Goal: Find specific page/section: Find specific page/section

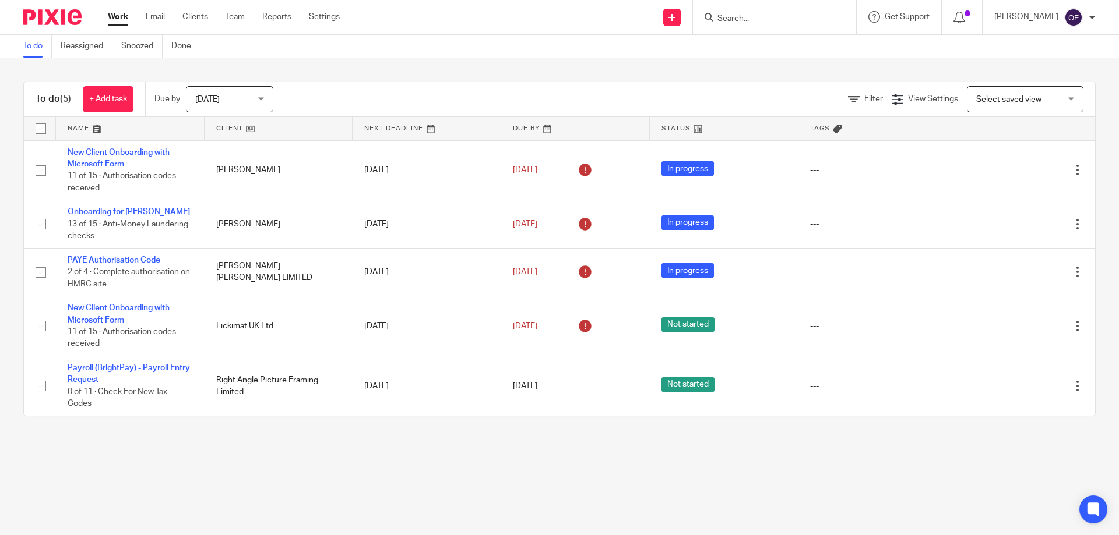
click at [772, 12] on form at bounding box center [778, 17] width 124 height 15
click at [773, 15] on input "Search" at bounding box center [768, 19] width 105 height 10
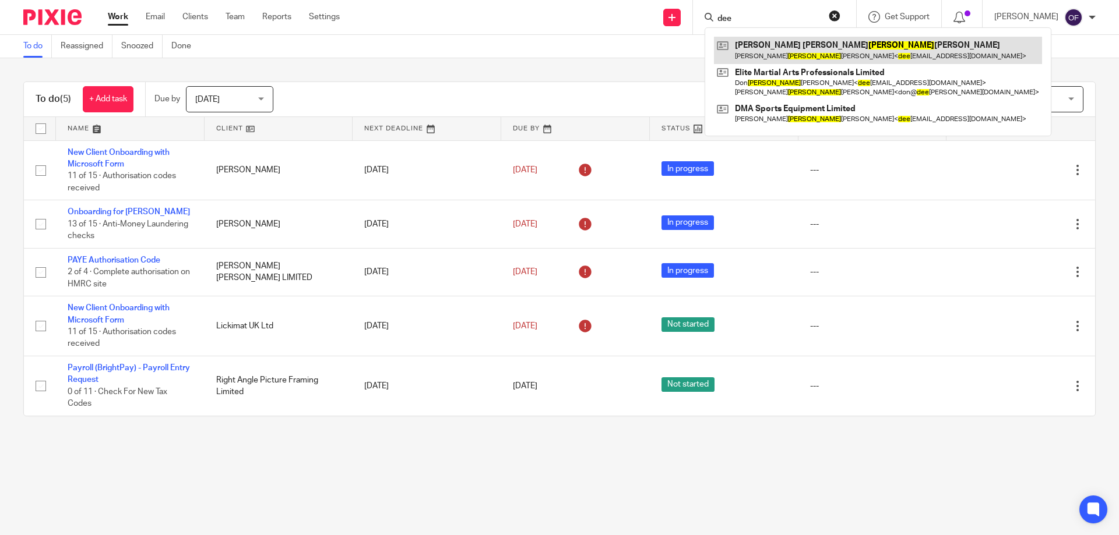
type input "dee"
click at [804, 46] on link at bounding box center [878, 50] width 328 height 27
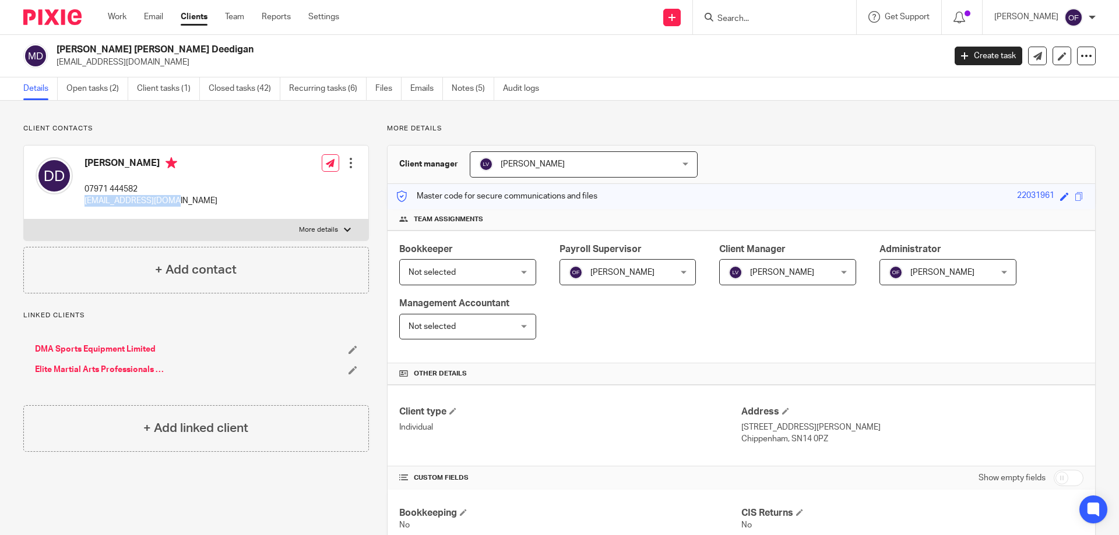
drag, startPoint x: 85, startPoint y: 200, endPoint x: 180, endPoint y: 203, distance: 95.0
click at [180, 203] on div "Donald Deedigan 07971 444582 deediganma@gmail.com Edit contact Create client fr…" at bounding box center [196, 183] width 344 height 74
copy p "deediganma@gmail.com"
click at [742, 19] on input "Search" at bounding box center [768, 19] width 105 height 10
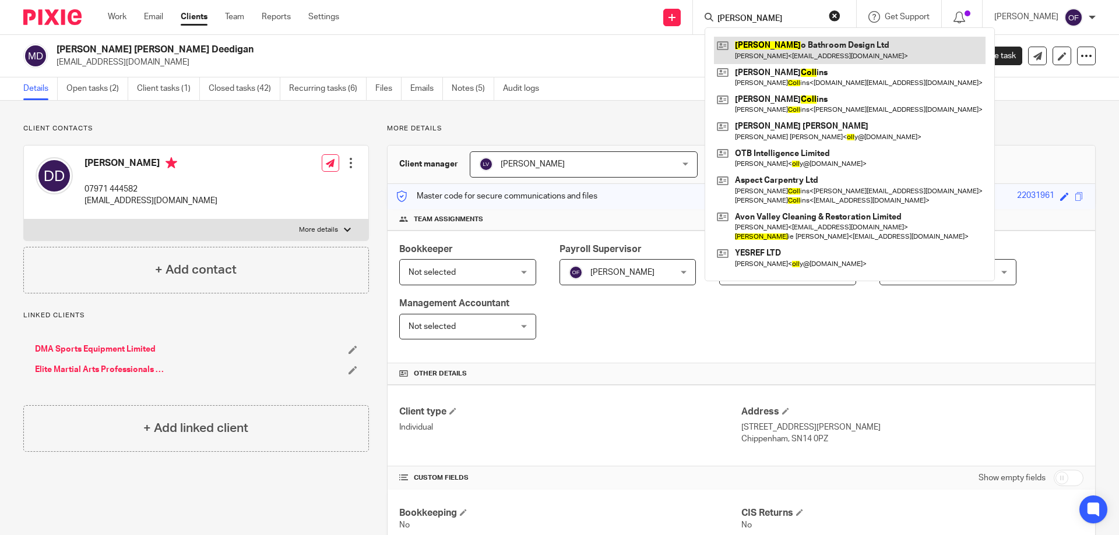
type input "noll"
click at [799, 38] on link at bounding box center [849, 50] width 271 height 27
click at [797, 44] on link at bounding box center [849, 50] width 271 height 27
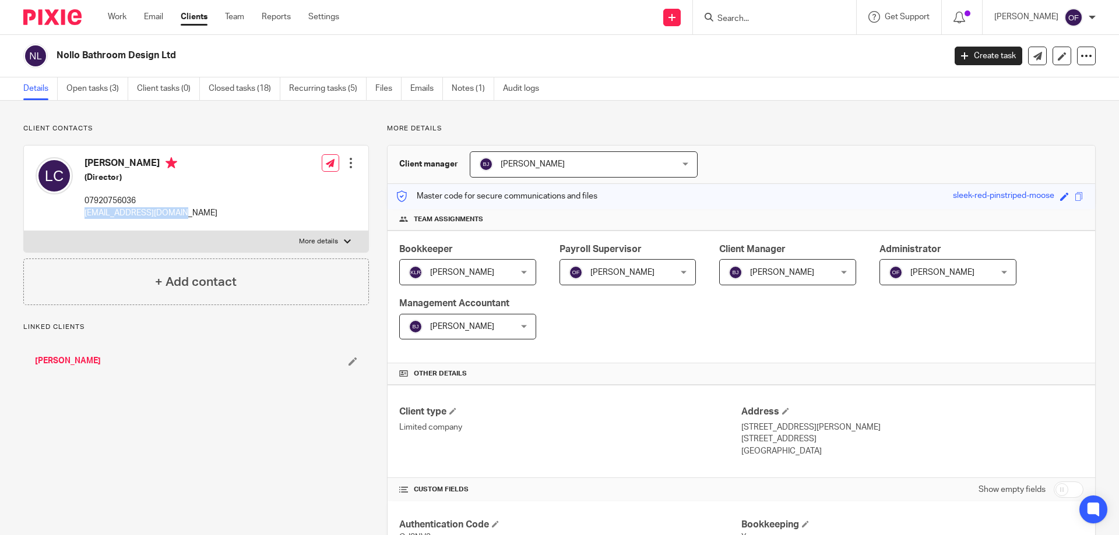
click at [204, 221] on div "Liam Corcoran (Director) 07920756036 norwich@ripples.ltd.uk Edit contact Create…" at bounding box center [196, 189] width 344 height 86
click at [740, 13] on form at bounding box center [778, 17] width 124 height 15
click at [738, 18] on input "Search" at bounding box center [768, 19] width 105 height 10
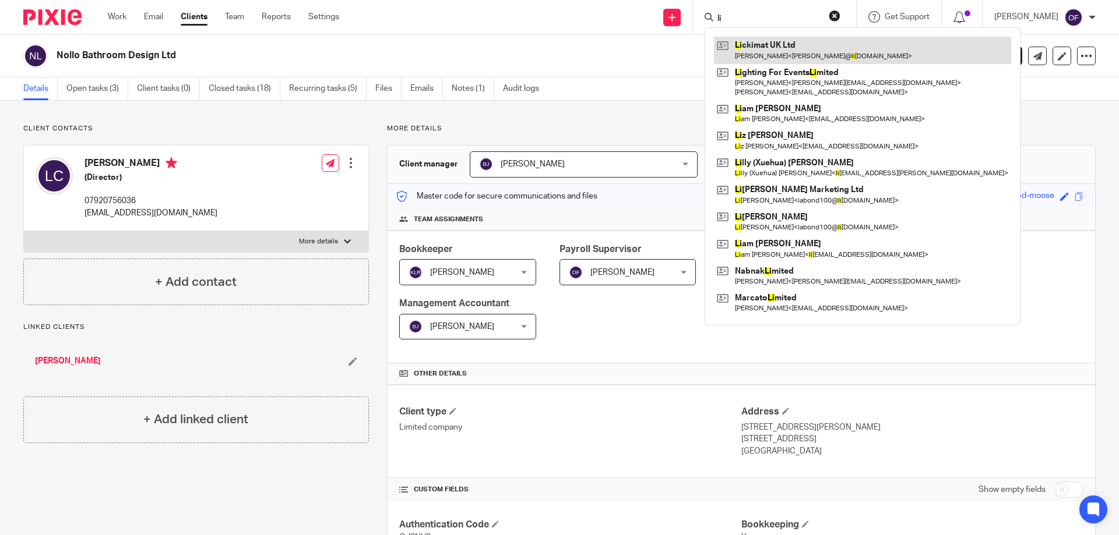
type input "li"
click at [759, 52] on link at bounding box center [862, 50] width 297 height 27
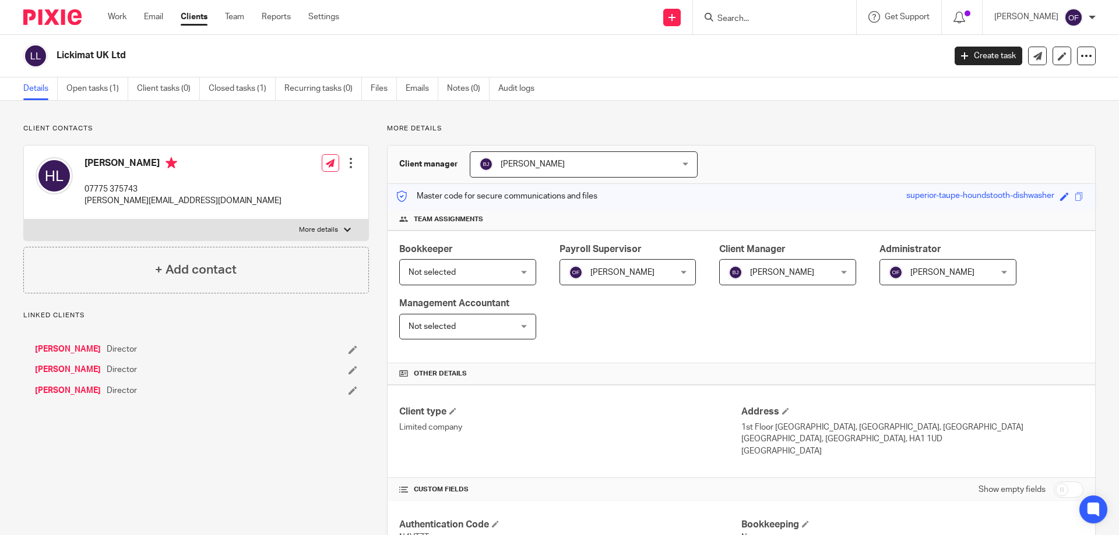
click at [65, 369] on link "[PERSON_NAME]" at bounding box center [68, 370] width 66 height 12
click at [79, 366] on link "[PERSON_NAME]" at bounding box center [68, 370] width 66 height 12
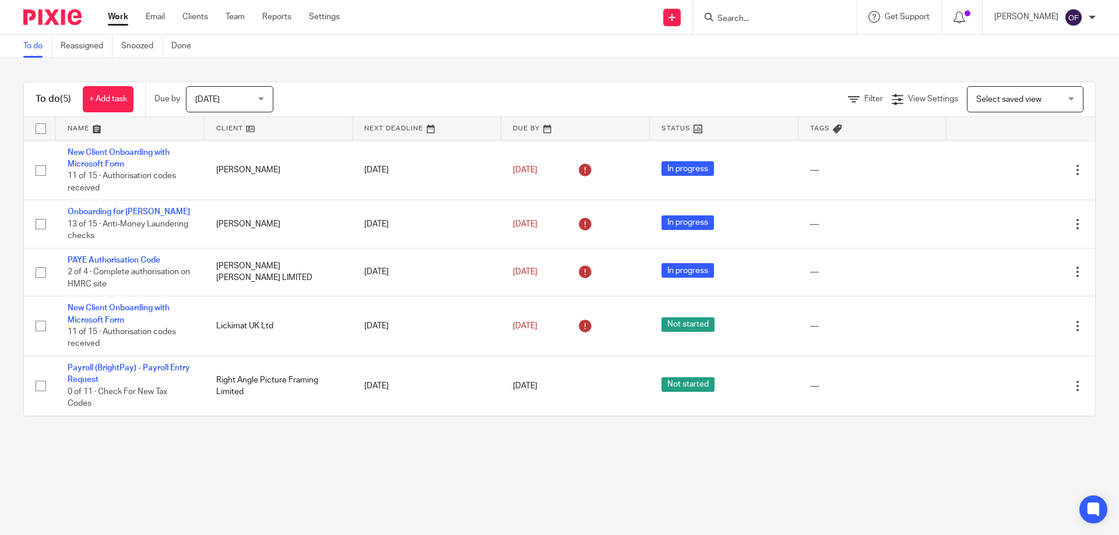
click at [756, 15] on input "Search" at bounding box center [768, 19] width 105 height 10
click at [756, 16] on input "Search" at bounding box center [768, 19] width 105 height 10
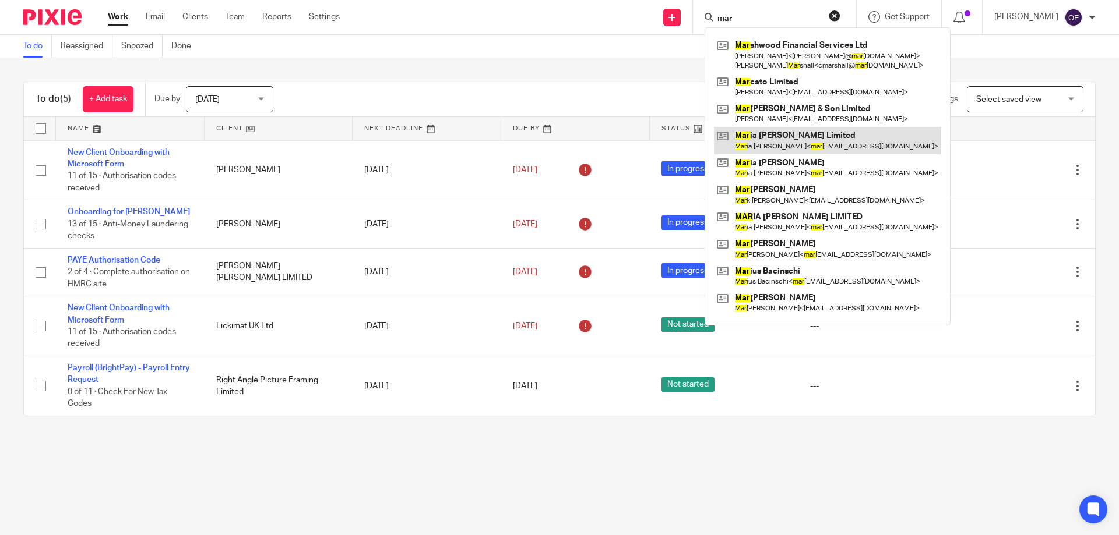
type input "mar"
click at [792, 140] on link at bounding box center [827, 140] width 227 height 27
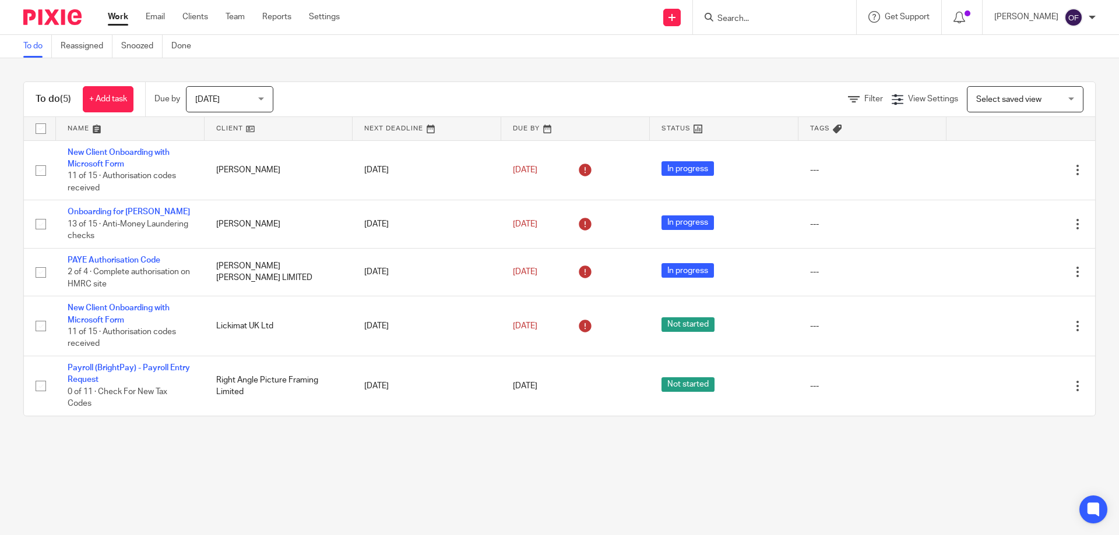
type input "n"
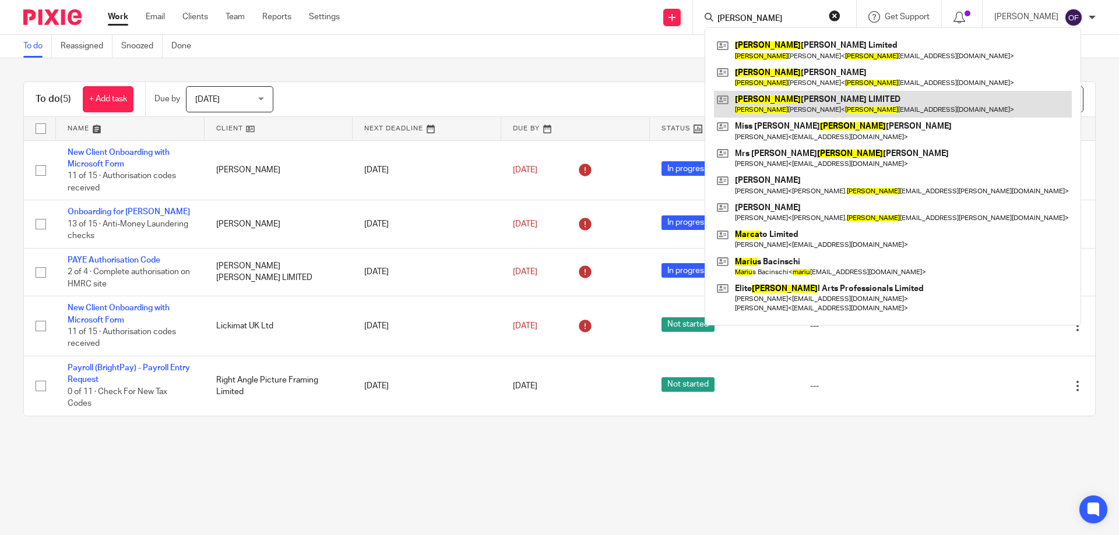
type input "maria"
click at [824, 103] on link at bounding box center [893, 104] width 358 height 27
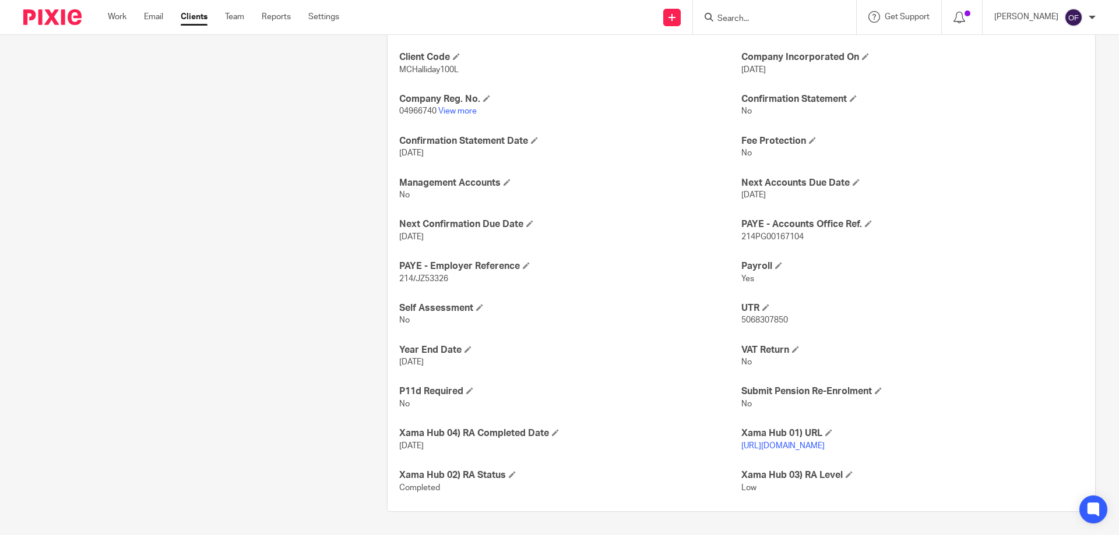
scroll to position [521, 0]
drag, startPoint x: 735, startPoint y: 227, endPoint x: 802, endPoint y: 229, distance: 67.0
click at [802, 231] on p "214PG00167104" at bounding box center [912, 237] width 342 height 12
copy span "214PG00167104"
drag, startPoint x: 396, startPoint y: 265, endPoint x: 410, endPoint y: 266, distance: 14.0
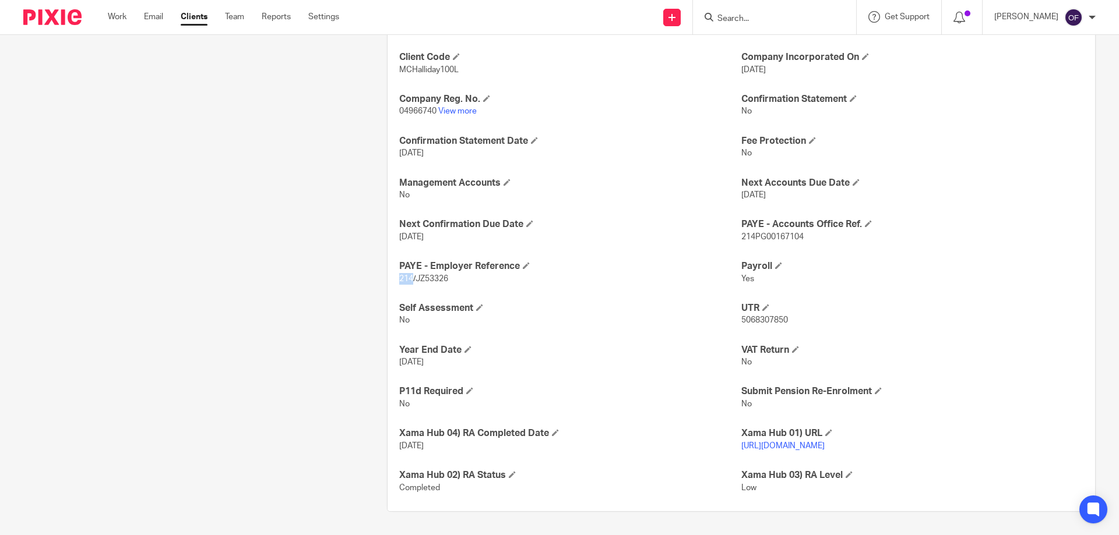
click at [410, 275] on span "214/JZ53326" at bounding box center [423, 279] width 49 height 8
copy span "214"
drag, startPoint x: 416, startPoint y: 264, endPoint x: 431, endPoint y: 267, distance: 15.3
click at [431, 275] on span "214/JZ53326" at bounding box center [423, 279] width 49 height 8
click at [413, 275] on span "214/JZ53326" at bounding box center [423, 279] width 49 height 8
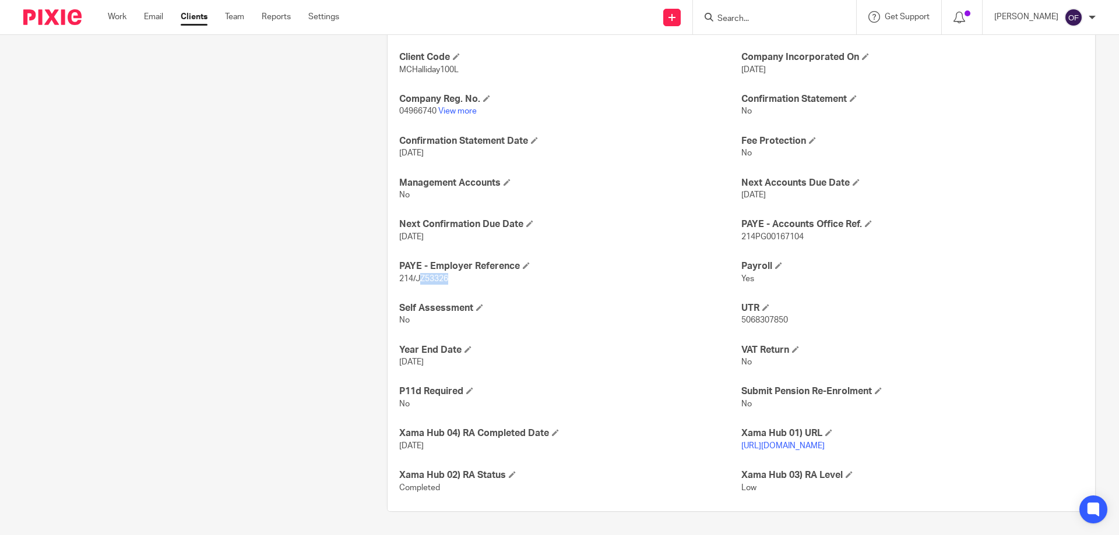
drag, startPoint x: 415, startPoint y: 266, endPoint x: 437, endPoint y: 264, distance: 21.6
click at [447, 273] on p "214/JZ53326" at bounding box center [570, 279] width 342 height 12
drag, startPoint x: 437, startPoint y: 264, endPoint x: 428, endPoint y: 266, distance: 8.9
click at [437, 275] on span "214/JZ53326" at bounding box center [423, 279] width 49 height 8
drag, startPoint x: 414, startPoint y: 266, endPoint x: 454, endPoint y: 265, distance: 40.2
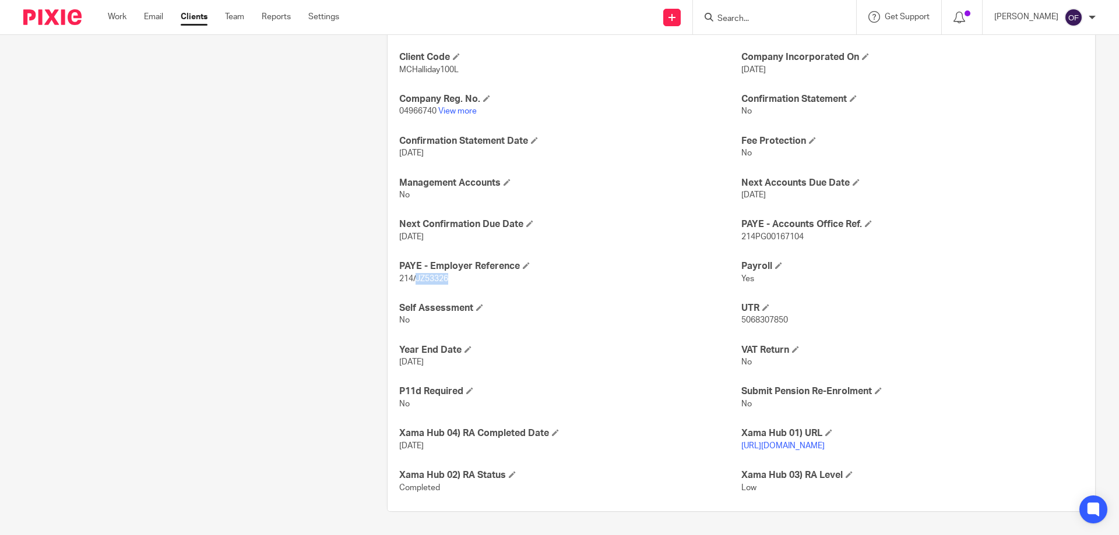
click at [454, 273] on p "214/JZ53326" at bounding box center [570, 279] width 342 height 12
copy span "JZ53326"
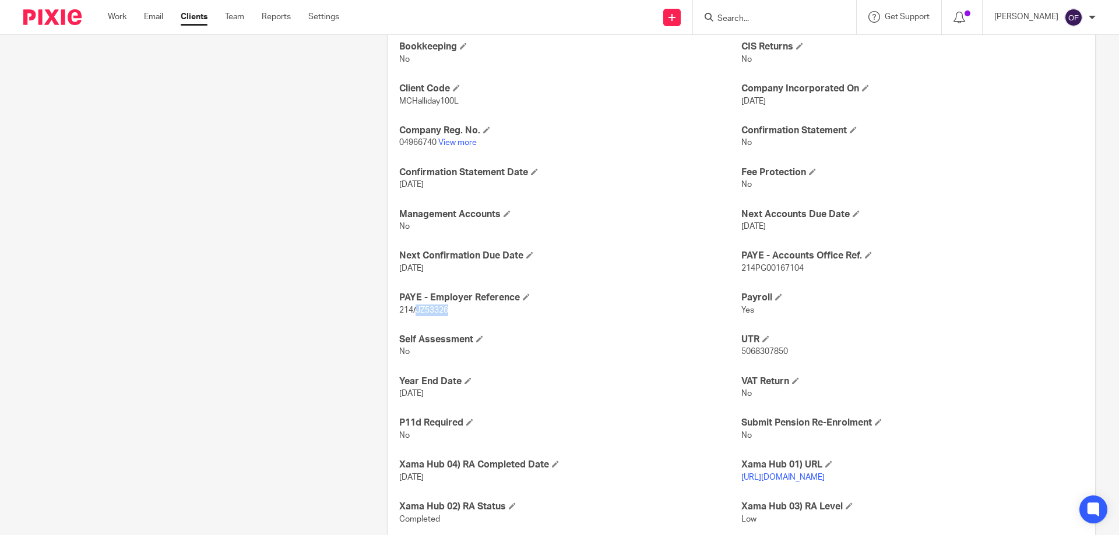
scroll to position [405, 0]
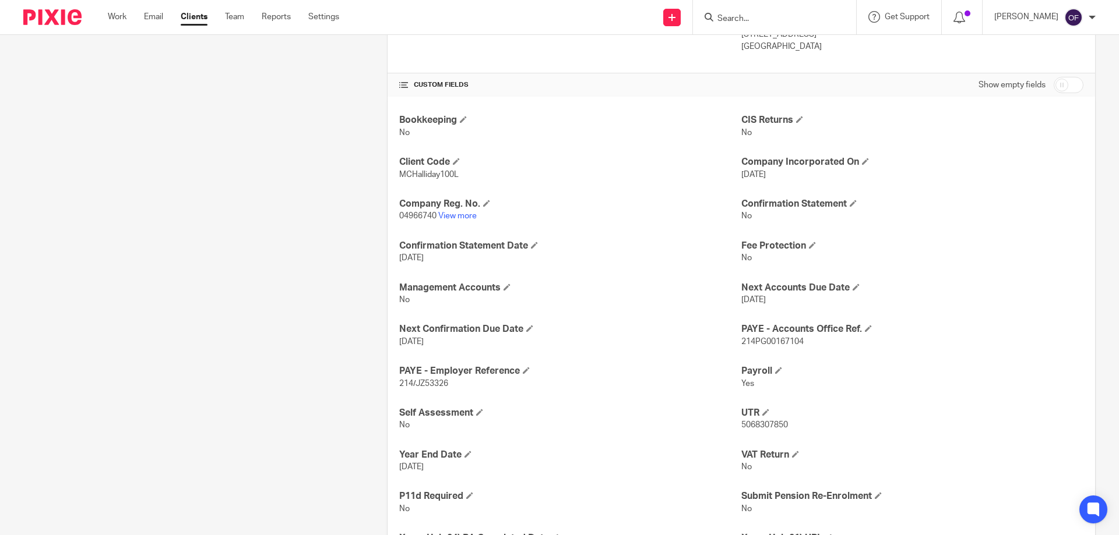
click at [750, 17] on input "Search" at bounding box center [768, 19] width 105 height 10
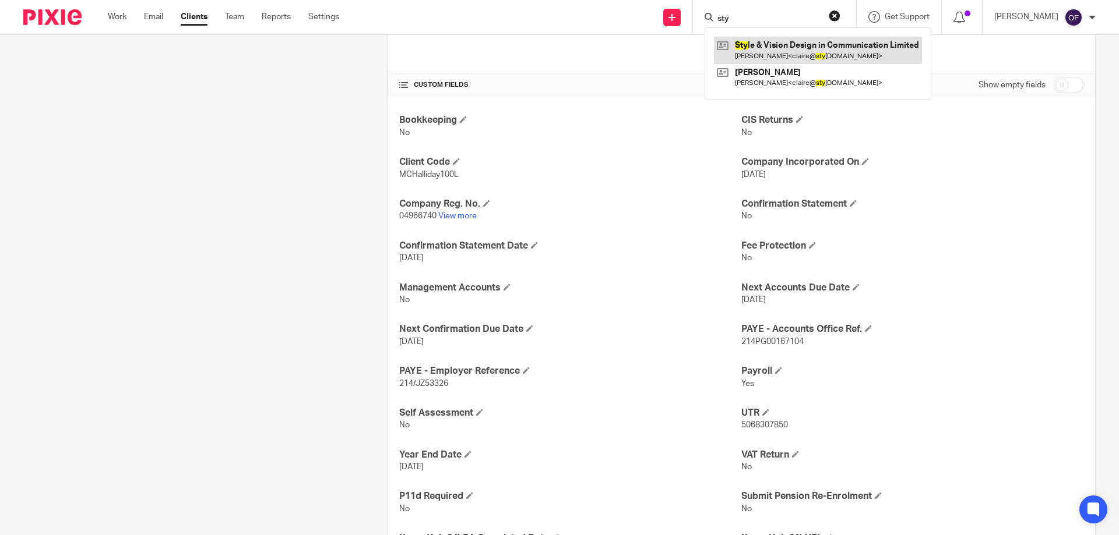
type input "sty"
click at [770, 42] on link at bounding box center [818, 50] width 208 height 27
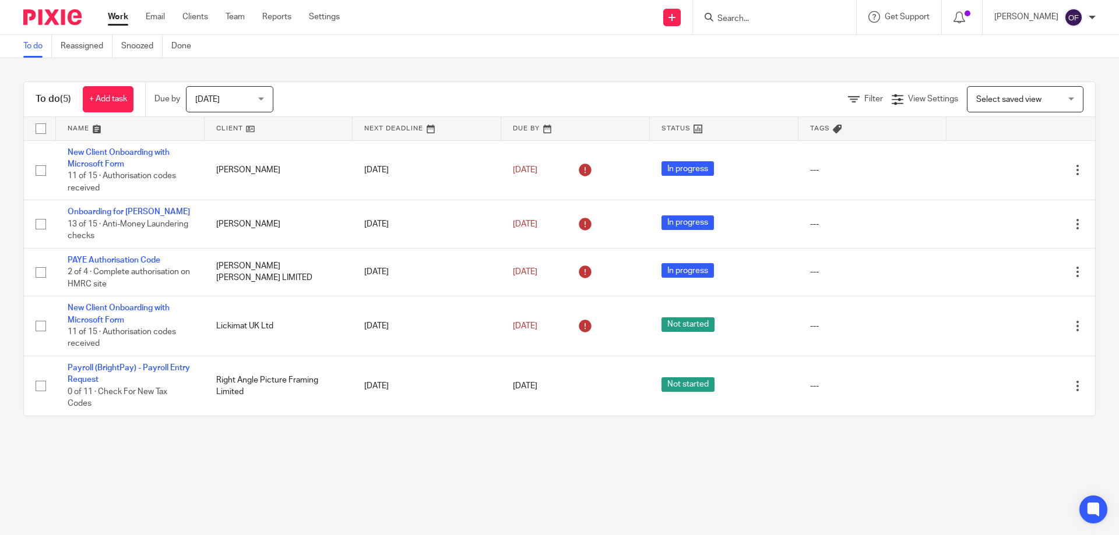
click at [774, 13] on form at bounding box center [778, 17] width 124 height 15
click at [721, 24] on div at bounding box center [774, 17] width 163 height 34
click at [722, 20] on input "Search" at bounding box center [768, 19] width 105 height 10
paste input "[PHONE_NUMBER]"
click at [729, 12] on form "+447955059715" at bounding box center [778, 17] width 124 height 15
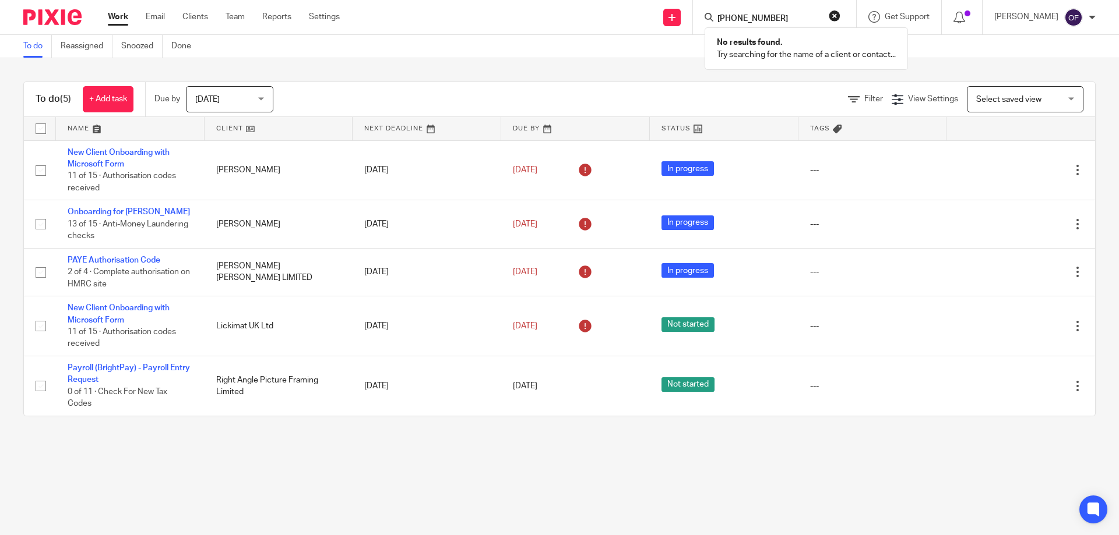
click at [727, 20] on input "+447955059715" at bounding box center [768, 19] width 105 height 10
click button "submit" at bounding box center [0, 0] width 0 height 0
click at [770, 15] on input "7955059715" at bounding box center [768, 19] width 105 height 10
click button "submit" at bounding box center [0, 0] width 0 height 0
click at [777, 13] on form "7955059715" at bounding box center [778, 17] width 124 height 15
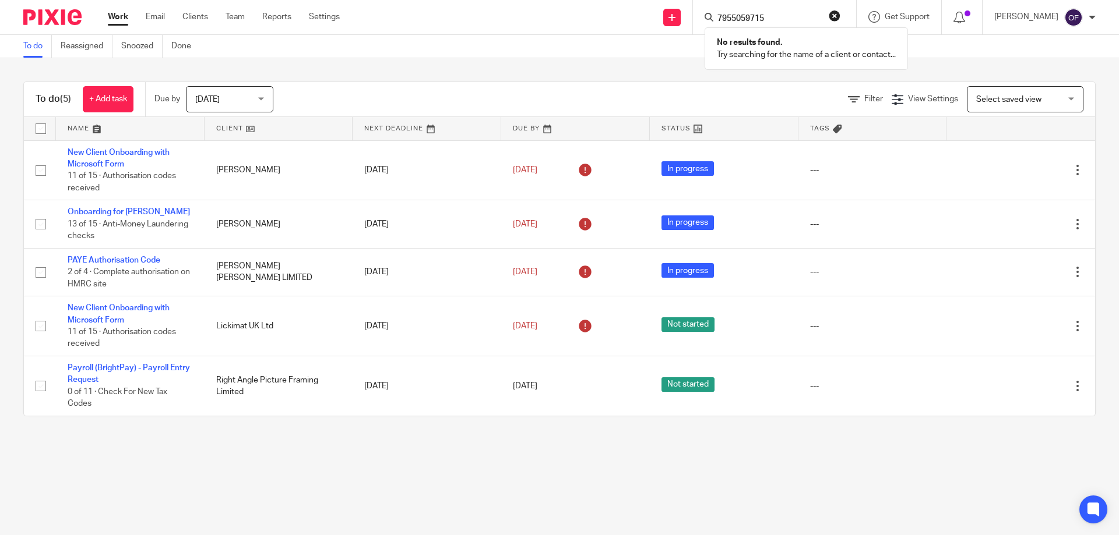
click at [719, 17] on input "7955059715" at bounding box center [768, 19] width 105 height 10
click at [716, 15] on input "7955059715" at bounding box center [768, 19] width 105 height 10
click at [769, 16] on input "07955059715" at bounding box center [768, 19] width 105 height 10
drag, startPoint x: 769, startPoint y: 16, endPoint x: 701, endPoint y: 21, distance: 67.8
click at [704, 21] on div "07955059715" at bounding box center [772, 17] width 136 height 15
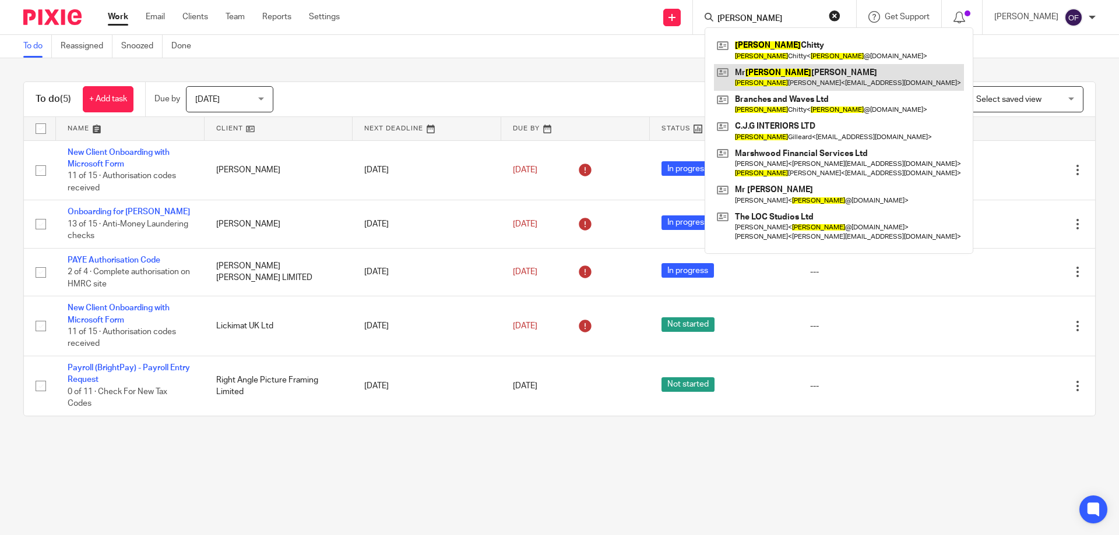
type input "chris"
click at [802, 84] on link at bounding box center [839, 77] width 250 height 27
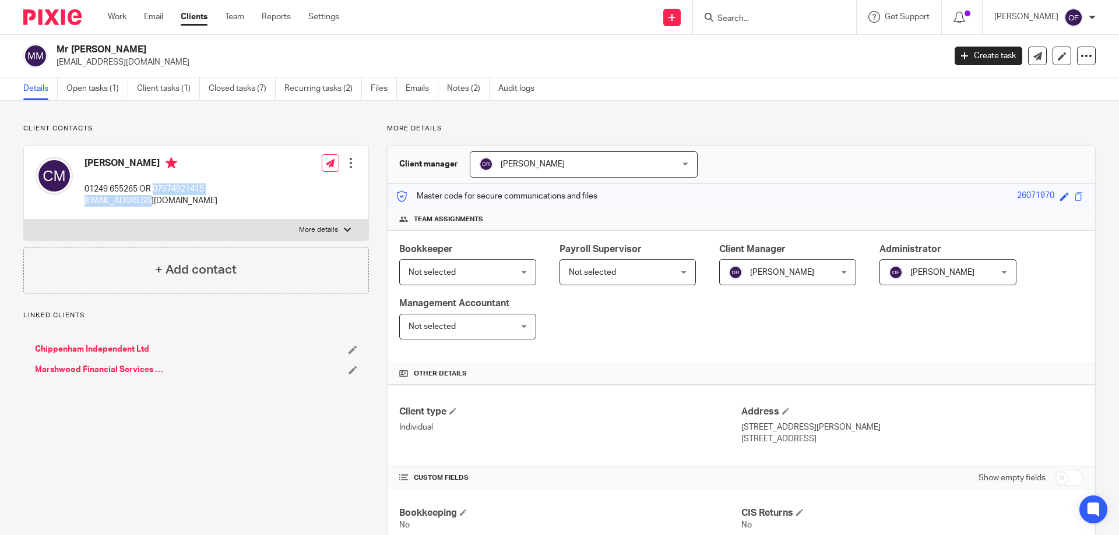
drag, startPoint x: 165, startPoint y: 188, endPoint x: 223, endPoint y: 196, distance: 58.3
click at [223, 196] on div "Chris Marshall 01249 655265 OR 07974921415 cjm4242@me.com Edit contact Create c…" at bounding box center [196, 183] width 344 height 74
click at [726, 19] on input "Search" at bounding box center [768, 19] width 105 height 10
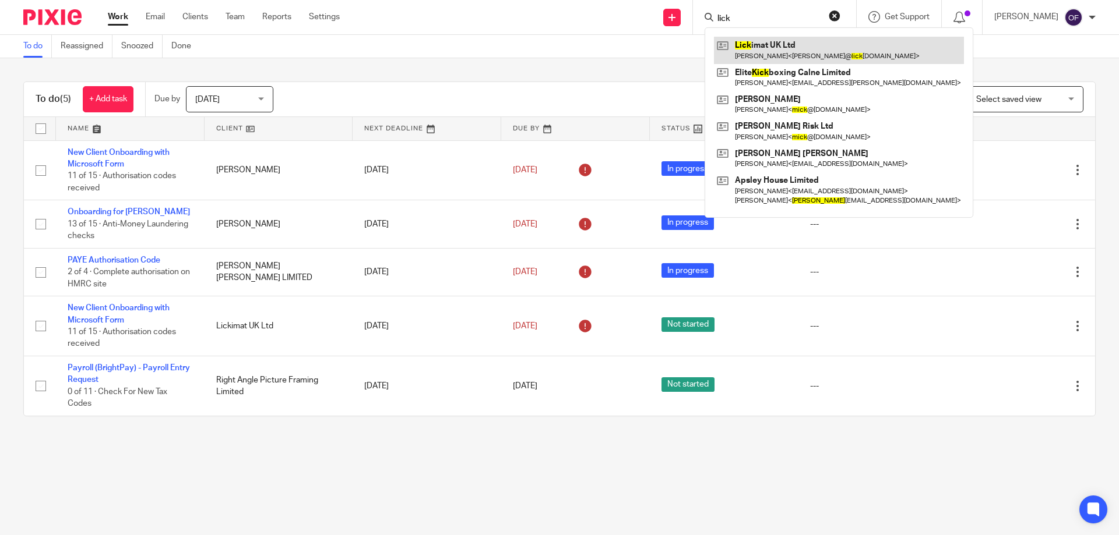
type input "lick"
click at [762, 47] on link at bounding box center [839, 50] width 250 height 27
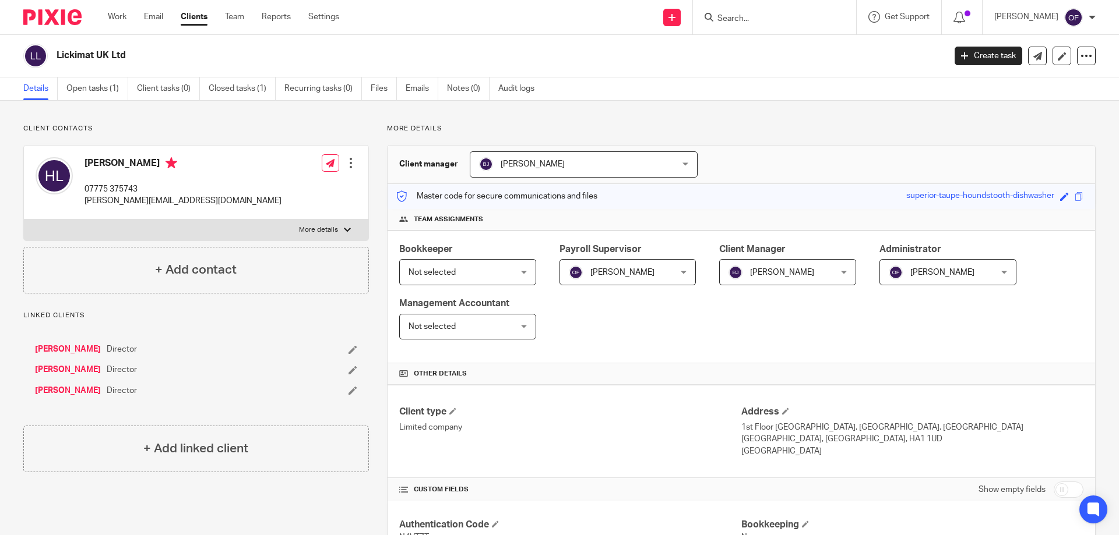
click at [57, 369] on link "[PERSON_NAME]" at bounding box center [68, 370] width 66 height 12
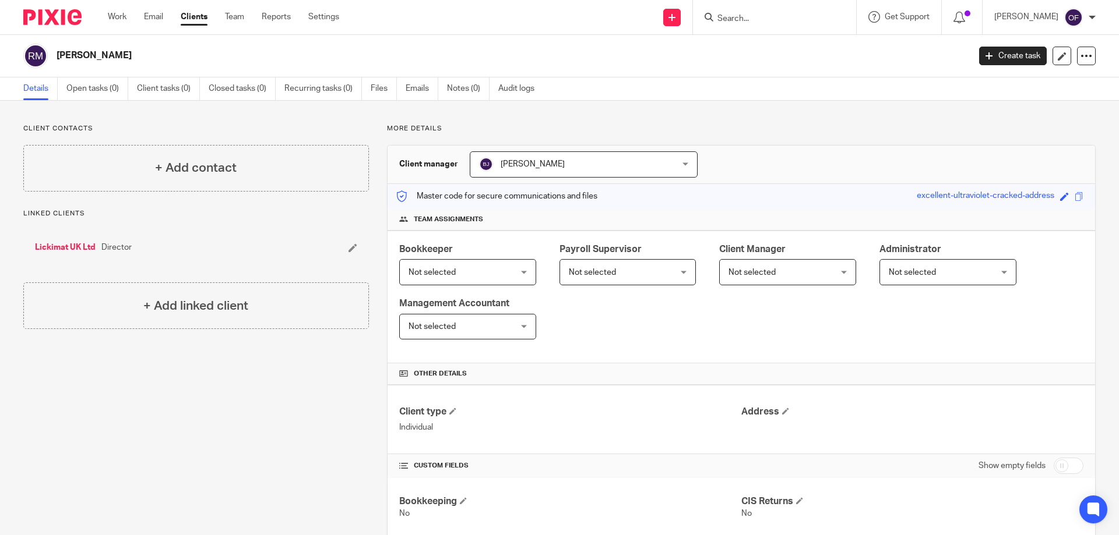
drag, startPoint x: 57, startPoint y: 53, endPoint x: 83, endPoint y: 55, distance: 26.3
click at [83, 55] on h2 "Ramin Marzbani" at bounding box center [419, 56] width 724 height 12
copy h2 "Ramin"
click at [90, 53] on h2 "Ramin Marzbani" at bounding box center [419, 56] width 724 height 12
drag, startPoint x: 96, startPoint y: 53, endPoint x: 129, endPoint y: 55, distance: 33.9
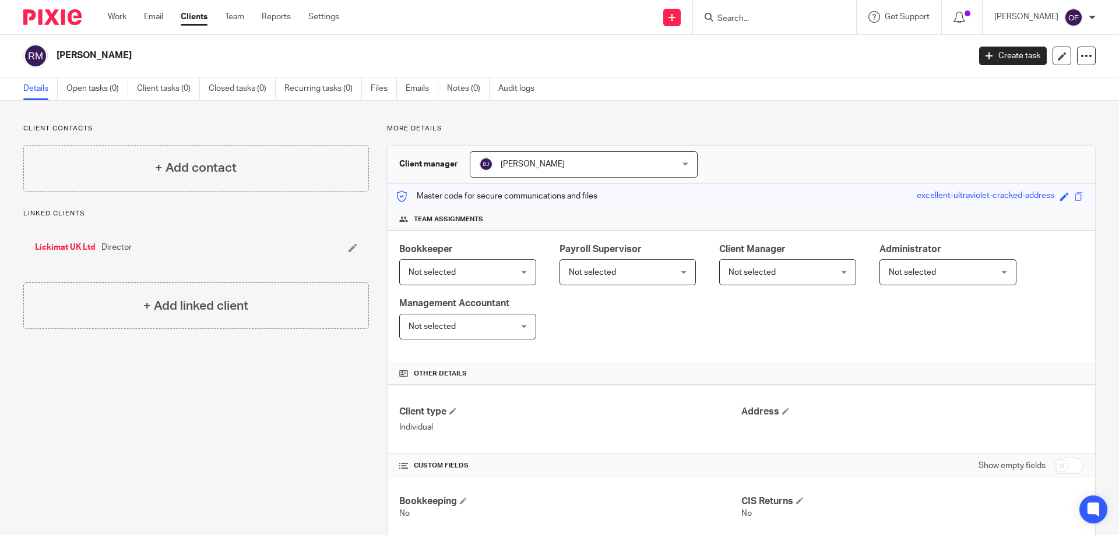
click at [129, 55] on h2 "Ramin Marzbani" at bounding box center [419, 56] width 724 height 12
copy h2 "Marzbani"
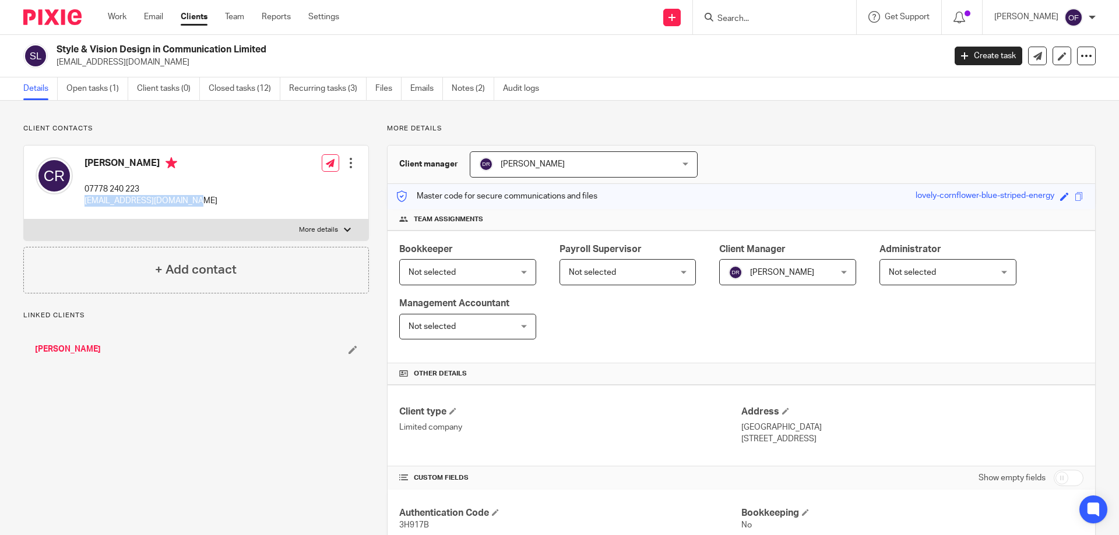
click at [226, 201] on div "[PERSON_NAME] 07778 240 223 [EMAIL_ADDRESS][DOMAIN_NAME] Edit contact Create cl…" at bounding box center [196, 183] width 344 height 74
